Goal: Navigation & Orientation: Find specific page/section

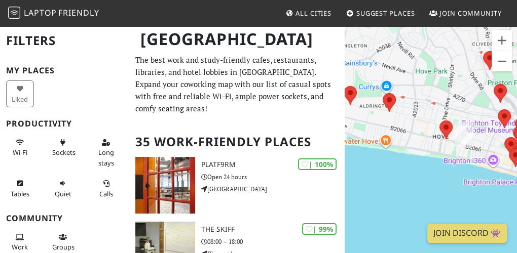
drag, startPoint x: 394, startPoint y: 158, endPoint x: 525, endPoint y: 199, distance: 136.4
click at [517, 199] on html "Laptop Friendly All Cities Suggest Places Join Community [GEOGRAPHIC_DATA] Filt…" at bounding box center [258, 126] width 517 height 253
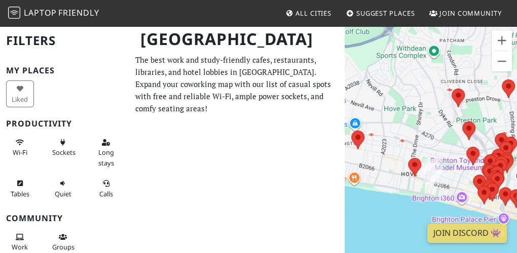
drag, startPoint x: 485, startPoint y: 178, endPoint x: 374, endPoint y: 195, distance: 112.7
click at [374, 195] on div "To navigate, press the arrow keys." at bounding box center [431, 151] width 172 height 253
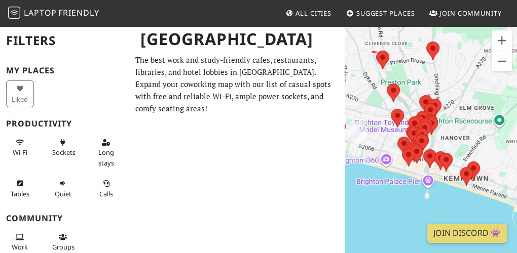
drag, startPoint x: 459, startPoint y: 177, endPoint x: 381, endPoint y: 139, distance: 86.4
click at [381, 139] on div "To navigate, press the arrow keys." at bounding box center [431, 151] width 172 height 253
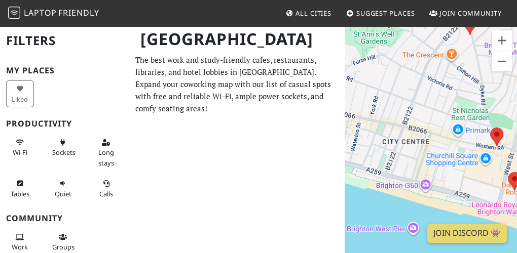
drag, startPoint x: 381, startPoint y: 118, endPoint x: 472, endPoint y: 176, distance: 108.3
click at [472, 176] on div "To navigate, press the arrow keys." at bounding box center [431, 151] width 172 height 253
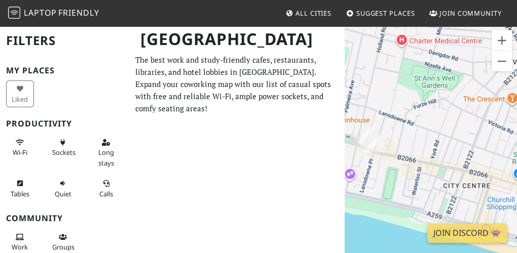
drag, startPoint x: 399, startPoint y: 120, endPoint x: 460, endPoint y: 165, distance: 76.0
click at [460, 165] on div "To navigate, press the arrow keys." at bounding box center [431, 151] width 172 height 253
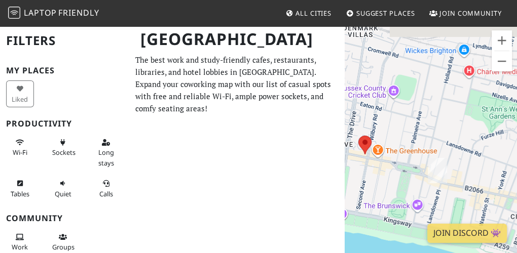
drag, startPoint x: 409, startPoint y: 132, endPoint x: 476, endPoint y: 165, distance: 75.5
click at [476, 165] on div "To navigate, press the arrow keys." at bounding box center [431, 151] width 172 height 253
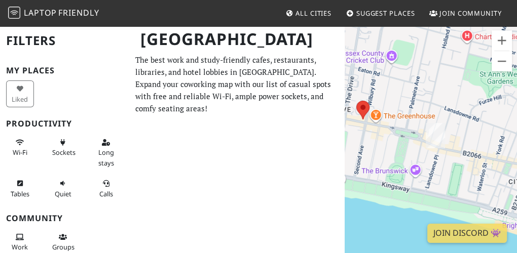
click at [474, 132] on div "To navigate, press the arrow keys." at bounding box center [431, 151] width 172 height 253
click at [363, 107] on div "To navigate, press the arrow keys. Baked" at bounding box center [431, 151] width 172 height 253
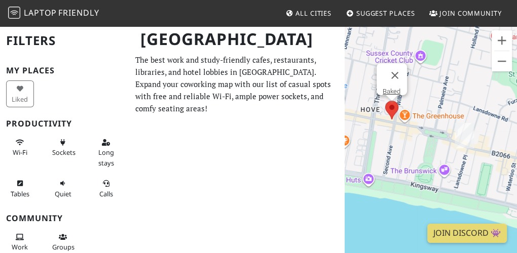
click at [385, 101] on area at bounding box center [385, 101] width 0 height 0
click at [392, 88] on link "Baked" at bounding box center [392, 92] width 18 height 8
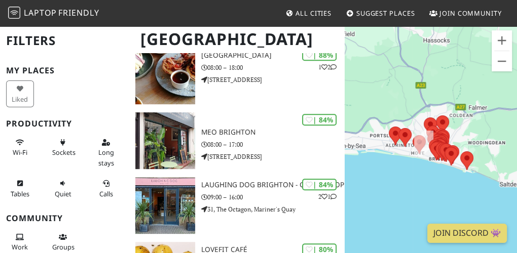
scroll to position [308, 0]
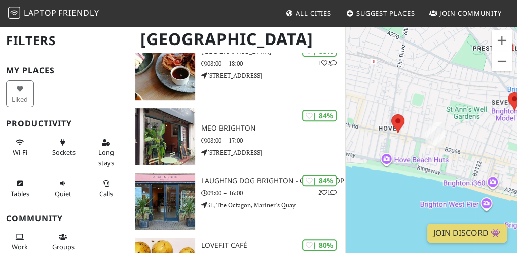
drag, startPoint x: 400, startPoint y: 79, endPoint x: 461, endPoint y: 210, distance: 144.4
click at [461, 211] on div "To navigate, press the arrow keys." at bounding box center [431, 151] width 172 height 253
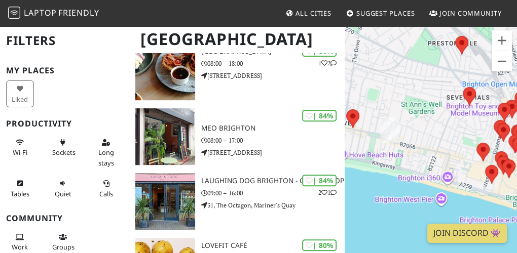
drag, startPoint x: 438, startPoint y: 195, endPoint x: 390, endPoint y: 189, distance: 48.0
click at [390, 189] on div "To navigate, press the arrow keys." at bounding box center [431, 151] width 172 height 253
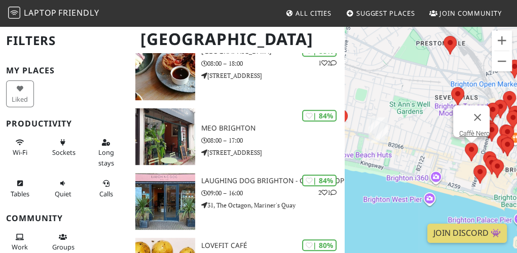
drag, startPoint x: 484, startPoint y: 151, endPoint x: 476, endPoint y: 171, distance: 22.0
click at [484, 151] on div "To navigate, press the arrow keys. Caffè Nero" at bounding box center [431, 151] width 172 height 253
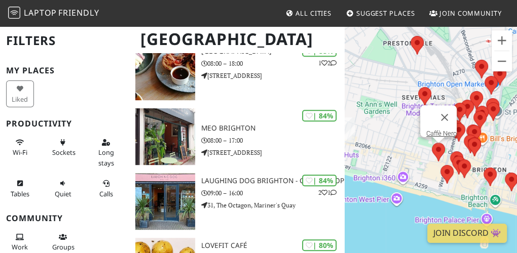
click at [432, 143] on area at bounding box center [432, 143] width 0 height 0
click at [431, 130] on link "Caffè Nero" at bounding box center [441, 134] width 30 height 8
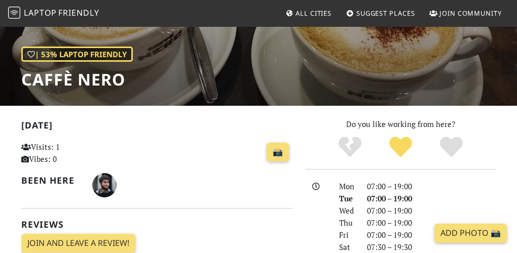
scroll to position [152, 0]
